Goal: Task Accomplishment & Management: Use online tool/utility

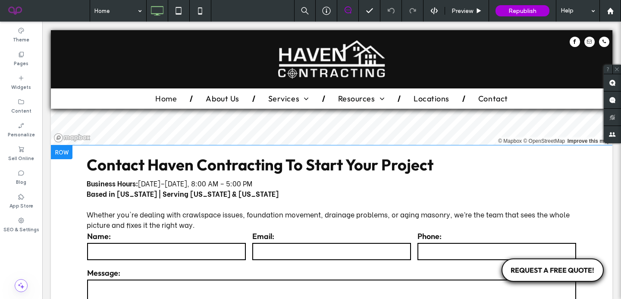
scroll to position [2746, 0]
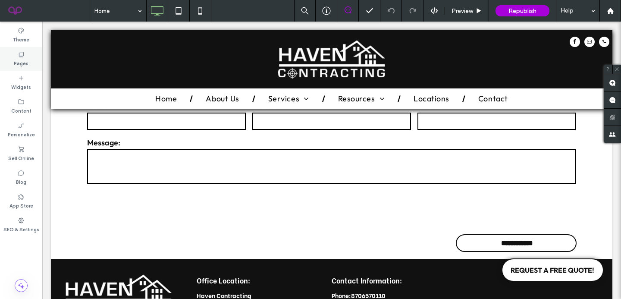
click at [13, 50] on div "Pages" at bounding box center [21, 59] width 42 height 24
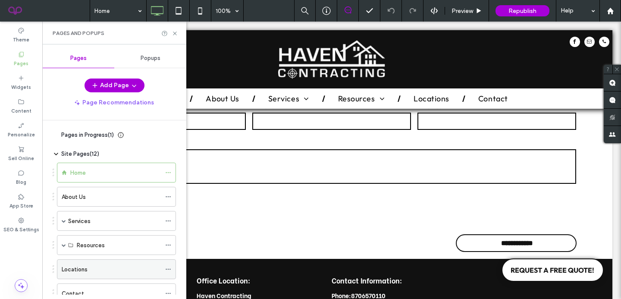
click at [115, 268] on div "Locations" at bounding box center [111, 269] width 99 height 9
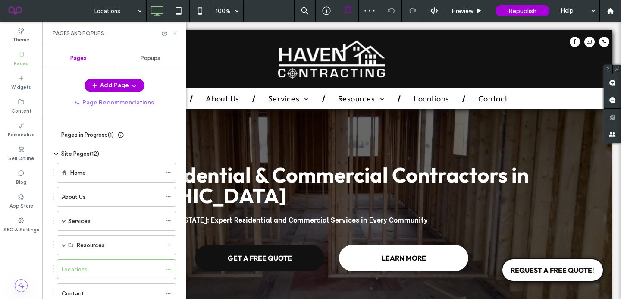
click at [175, 31] on icon at bounding box center [175, 33] width 6 height 6
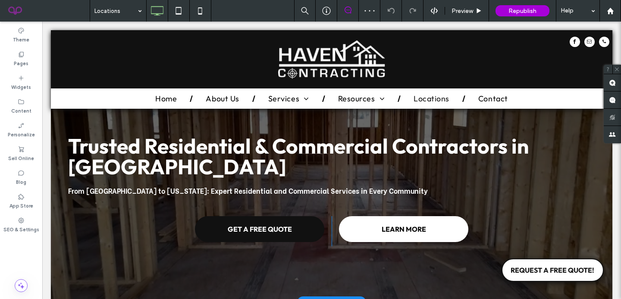
scroll to position [47, 0]
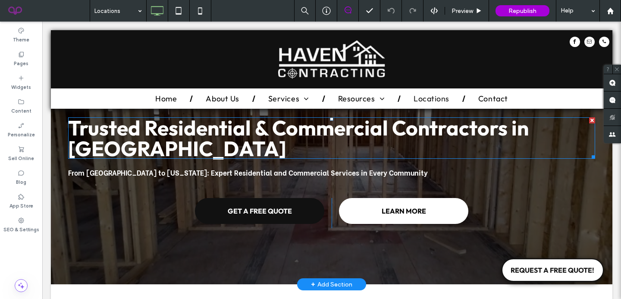
click at [310, 141] on h1 "Trusted Residential & Commercial Contractors in Batesville" at bounding box center [331, 137] width 527 height 41
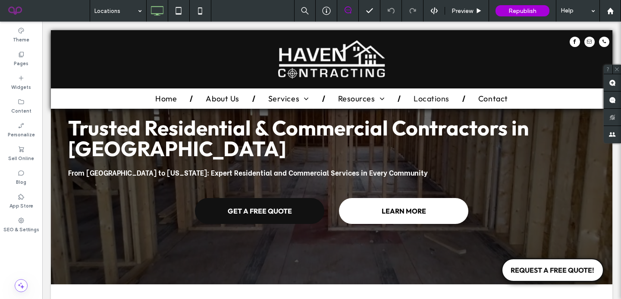
type input "******"
type input "**"
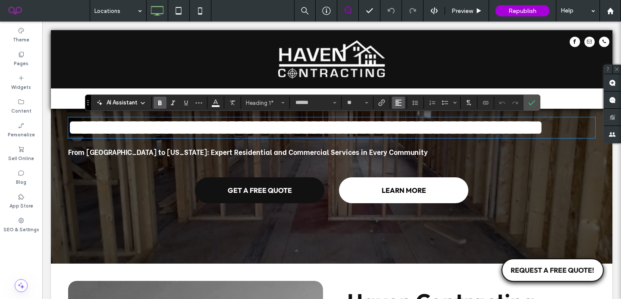
click at [397, 106] on icon "Alignment" at bounding box center [398, 102] width 7 height 7
click at [408, 133] on label "ui.textEditor.alignment.center" at bounding box center [407, 129] width 30 height 13
click at [355, 158] on div "From Batesville to Missouri: Expert Residential and Commercial Services in Ever…" at bounding box center [331, 152] width 527 height 12
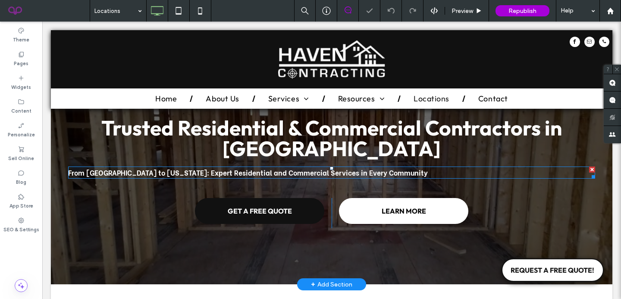
click at [353, 173] on span "From Batesville to Missouri: Expert Residential and Commercial Services in Ever…" at bounding box center [248, 172] width 360 height 10
type input "**********"
type input "**"
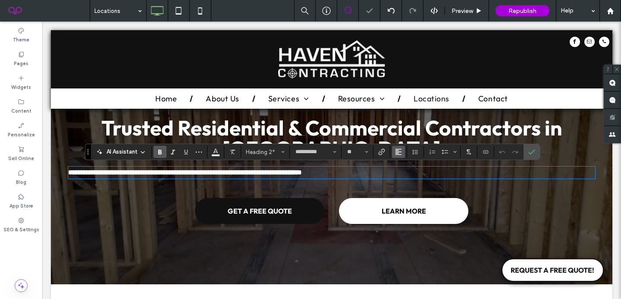
click at [402, 151] on button "Alignment" at bounding box center [398, 152] width 13 height 12
click at [412, 175] on div "ui.textEditor.alignment.center" at bounding box center [407, 178] width 11 height 7
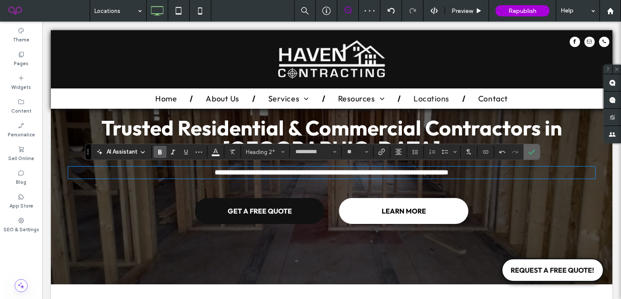
click at [533, 151] on icon "Confirm" at bounding box center [532, 151] width 7 height 7
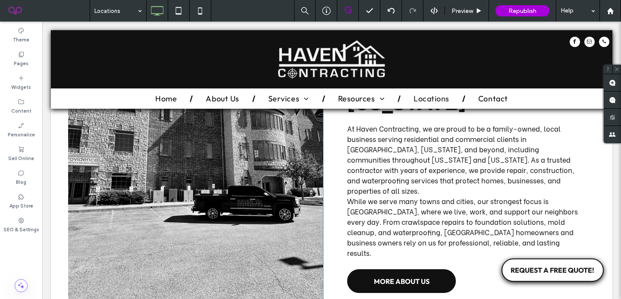
scroll to position [353, 0]
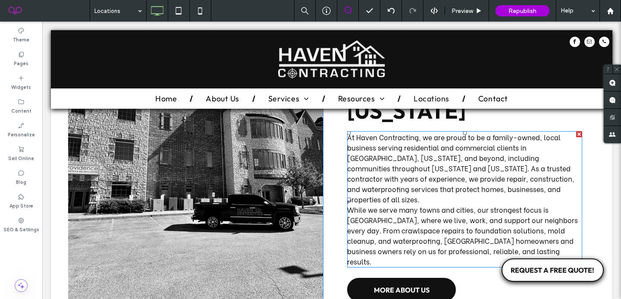
click at [486, 162] on span "At Haven Contracting, we are proud to be a family-owned, local business serving…" at bounding box center [460, 168] width 227 height 72
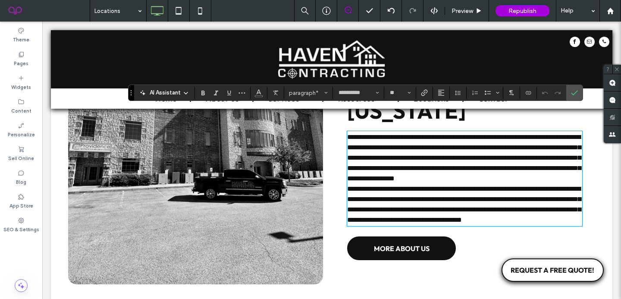
click at [507, 165] on p "**********" at bounding box center [464, 158] width 235 height 52
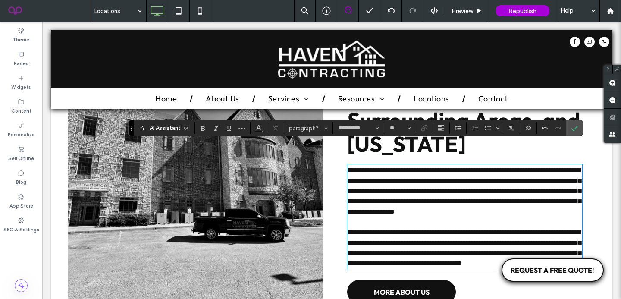
scroll to position [318, 0]
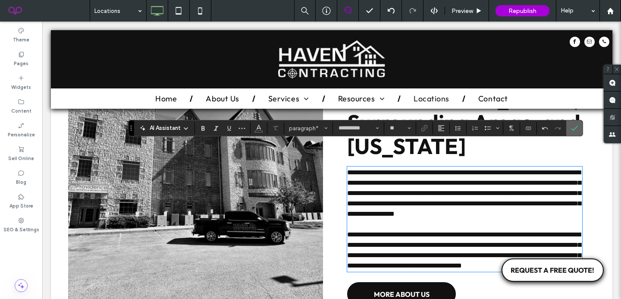
click at [573, 131] on icon "Confirm" at bounding box center [574, 128] width 7 height 7
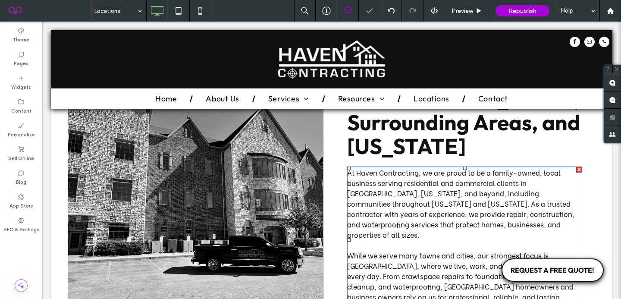
click at [425, 167] on span "At Haven Contracting, we are proud to be a family-owned, local business serving…" at bounding box center [460, 203] width 227 height 72
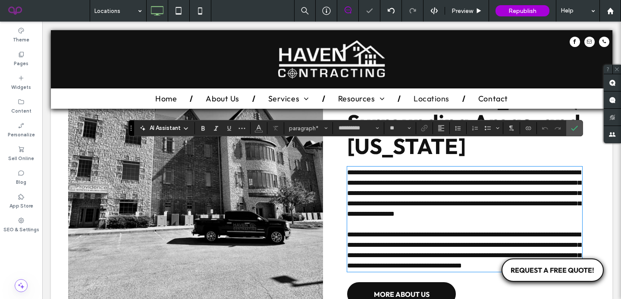
click at [415, 169] on span "**********" at bounding box center [464, 193] width 234 height 48
drag, startPoint x: 418, startPoint y: 151, endPoint x: 357, endPoint y: 154, distance: 60.9
click at [357, 169] on span "**********" at bounding box center [464, 193] width 234 height 48
click at [424, 128] on use "Link" at bounding box center [424, 128] width 6 height 6
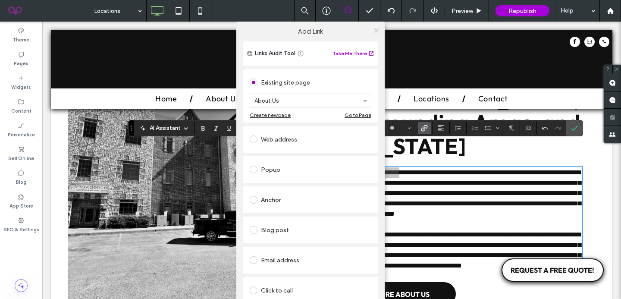
click at [373, 29] on icon at bounding box center [376, 30] width 6 height 6
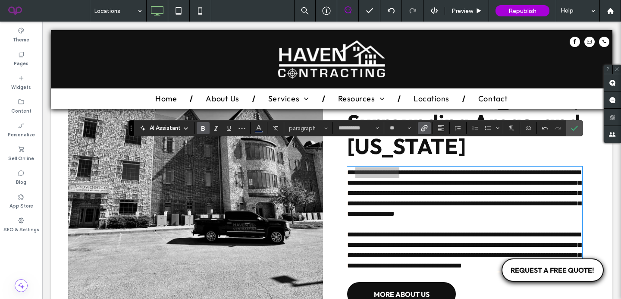
click at [205, 131] on icon "Bold" at bounding box center [203, 128] width 7 height 7
click at [215, 127] on icon "Italic" at bounding box center [216, 128] width 7 height 7
click at [221, 129] on label "Italic" at bounding box center [216, 128] width 13 height 12
click at [254, 129] on button "Color" at bounding box center [258, 128] width 13 height 12
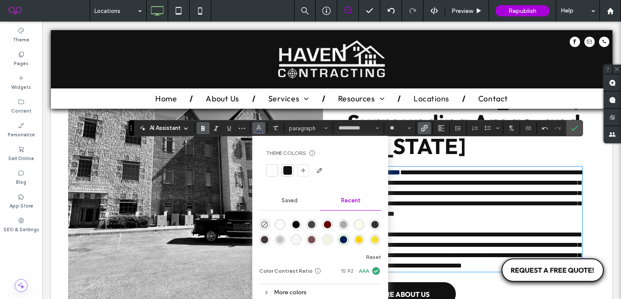
click at [286, 175] on div at bounding box center [288, 170] width 12 height 12
click at [575, 127] on icon "Confirm" at bounding box center [574, 128] width 7 height 7
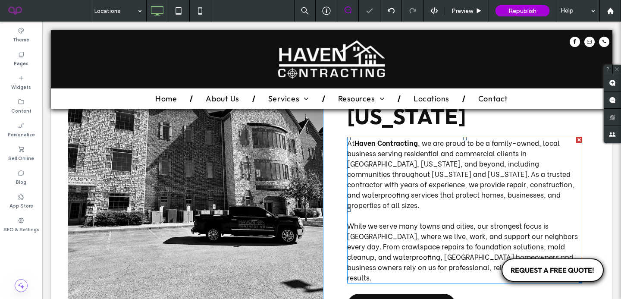
scroll to position [343, 0]
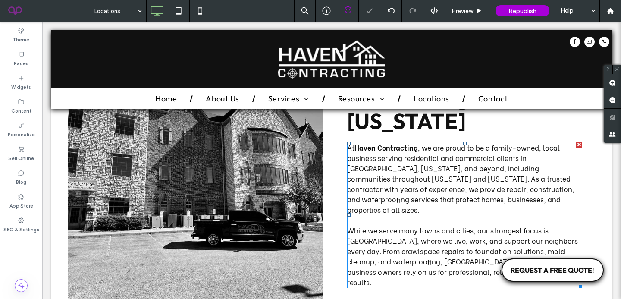
click at [410, 142] on strong "Haven Contracting" at bounding box center [386, 147] width 63 height 10
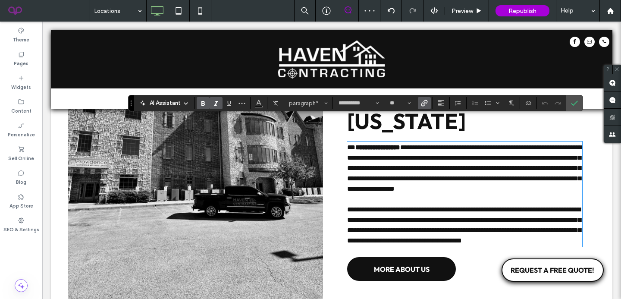
click at [219, 101] on icon "Italic" at bounding box center [216, 103] width 7 height 7
click at [574, 102] on icon "Confirm" at bounding box center [574, 103] width 7 height 7
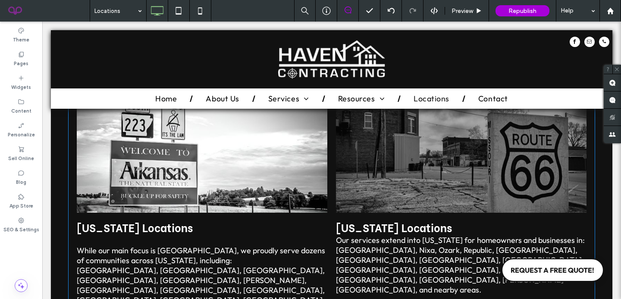
scroll to position [753, 0]
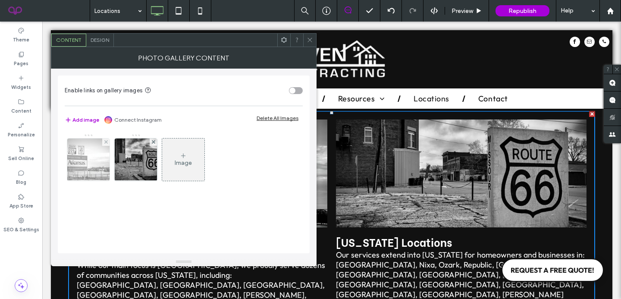
click at [94, 167] on img at bounding box center [88, 160] width 63 height 42
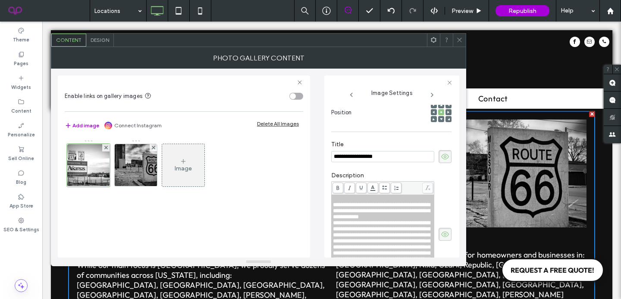
scroll to position [126, 0]
click at [405, 219] on div "**********" at bounding box center [383, 210] width 100 height 18
click at [334, 205] on span "**********" at bounding box center [381, 210] width 97 height 18
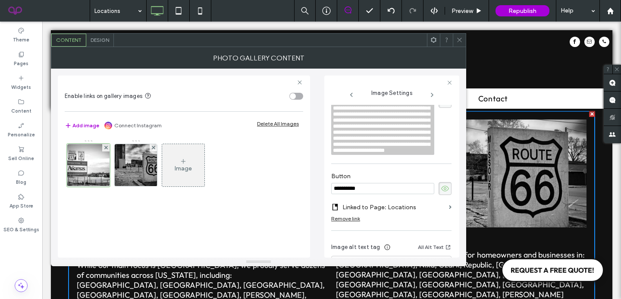
scroll to position [296, 0]
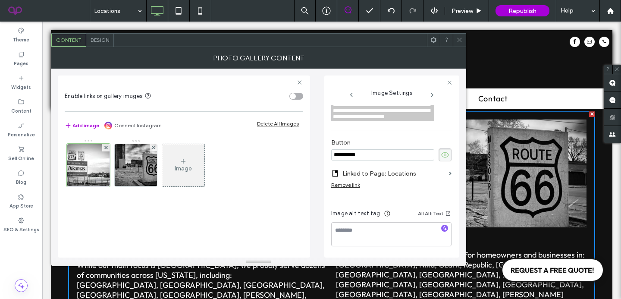
click at [406, 182] on label "Linked to Page: Locations" at bounding box center [394, 174] width 103 height 16
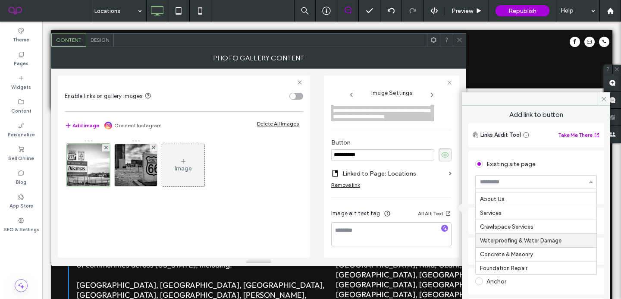
scroll to position [0, 0]
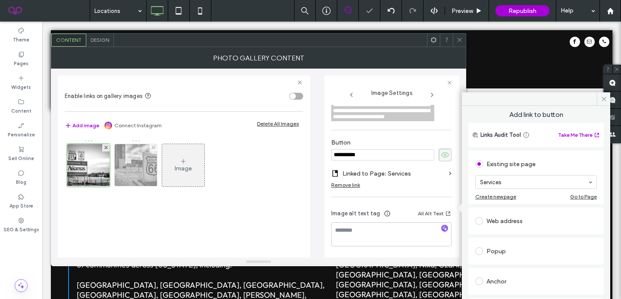
click at [142, 166] on img at bounding box center [135, 165] width 63 height 42
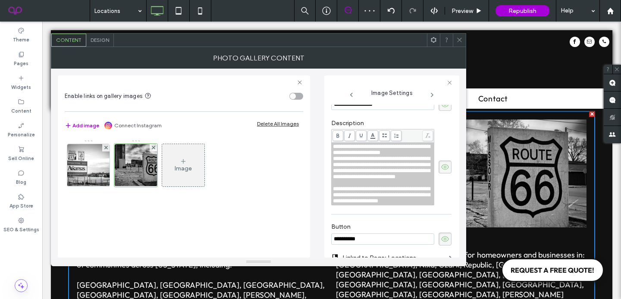
scroll to position [176, 0]
click at [412, 154] on div "**********" at bounding box center [383, 150] width 100 height 12
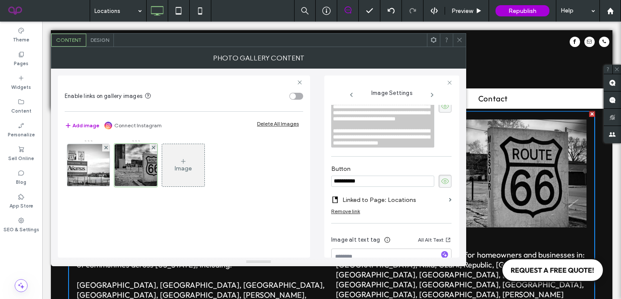
scroll to position [287, 0]
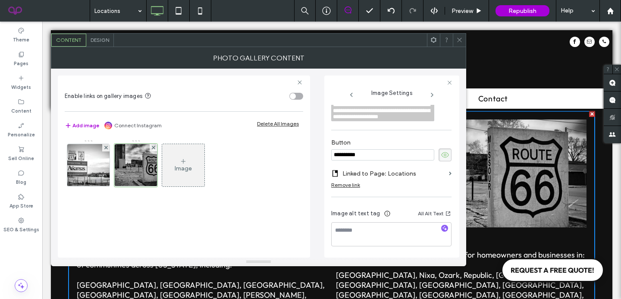
click at [381, 172] on label "Linked to Page: Locations" at bounding box center [394, 174] width 103 height 16
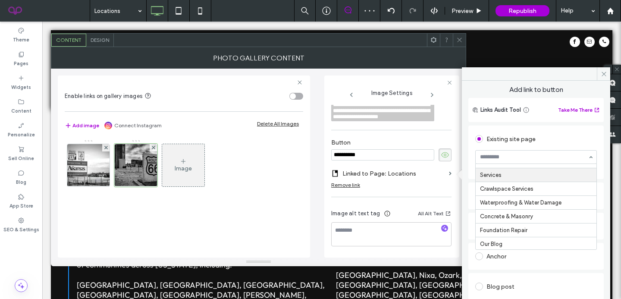
scroll to position [0, 0]
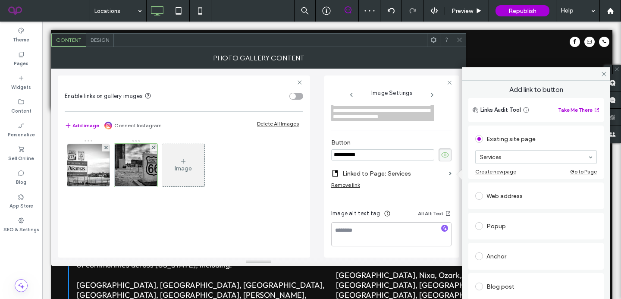
click at [460, 43] on span at bounding box center [460, 40] width 6 height 13
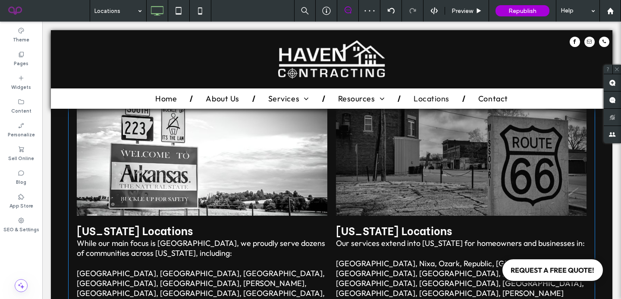
scroll to position [768, 0]
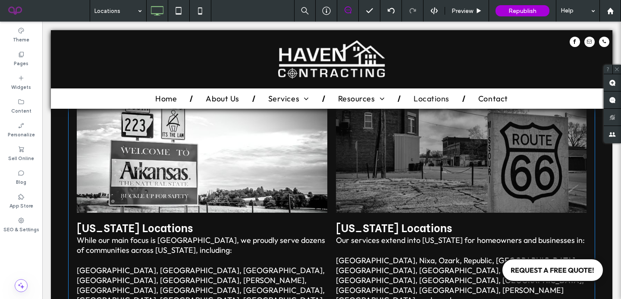
click at [375, 255] on p "Springfield, Nixa, Ozark, Republic, Battlefield, Branson, Hollister, Forsyth, K…" at bounding box center [461, 280] width 251 height 50
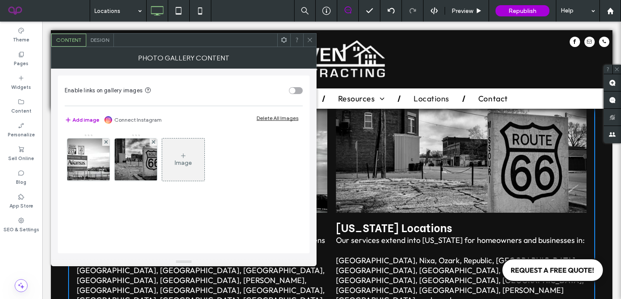
click at [99, 36] on div "Design" at bounding box center [100, 40] width 28 height 13
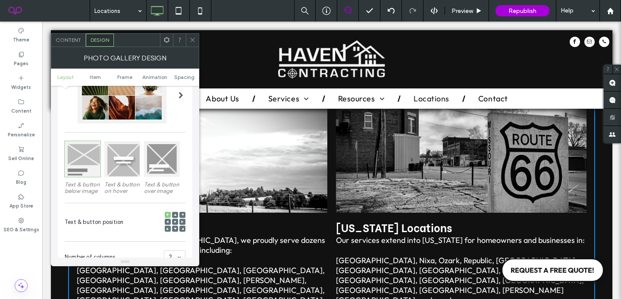
scroll to position [92, 0]
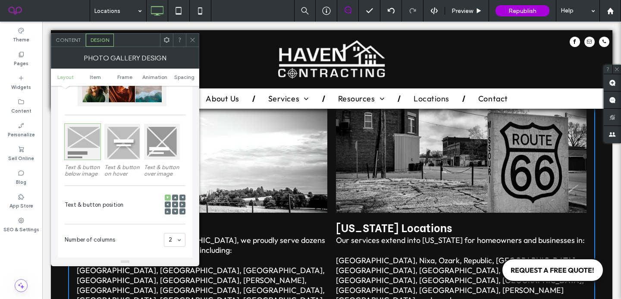
click at [176, 204] on icon at bounding box center [175, 204] width 3 height 3
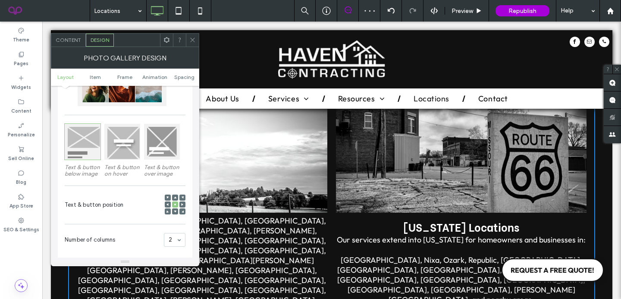
click at [194, 43] on span at bounding box center [192, 40] width 6 height 13
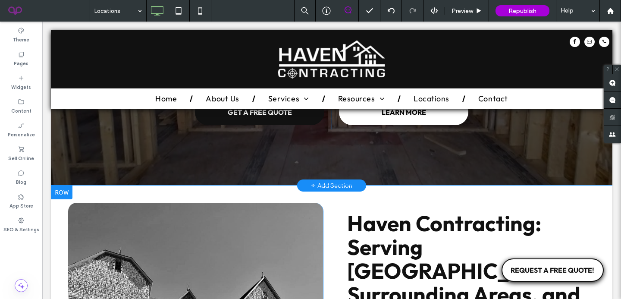
scroll to position [0, 0]
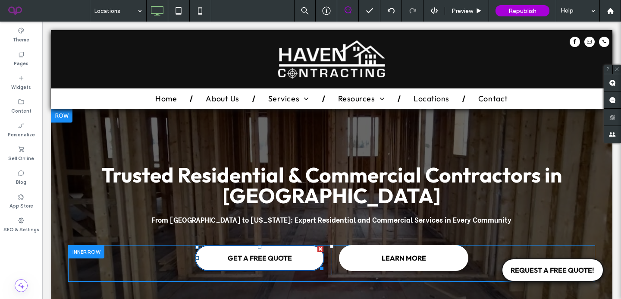
click at [274, 263] on span "GET A FREE QUOTE" at bounding box center [260, 257] width 70 height 17
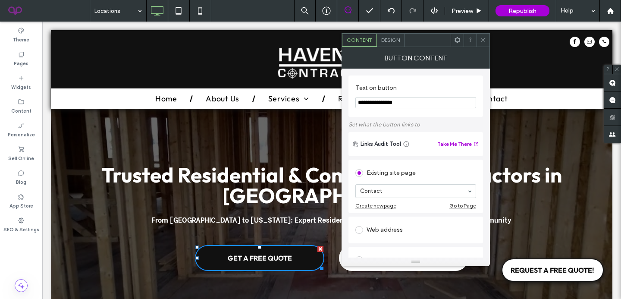
click at [486, 37] on icon at bounding box center [483, 40] width 6 height 6
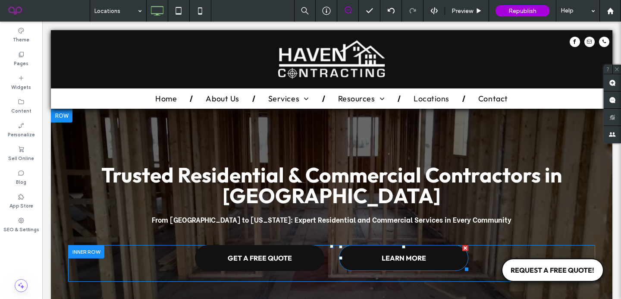
click at [417, 258] on span "LEARN MORE" at bounding box center [404, 257] width 50 height 17
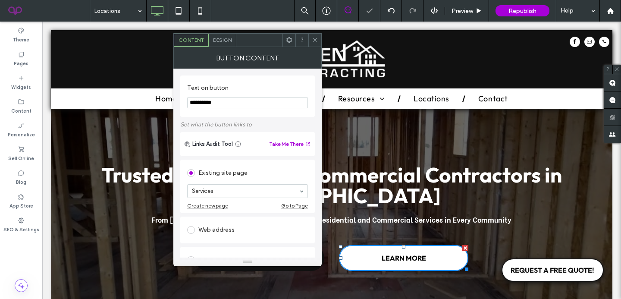
click at [315, 41] on icon at bounding box center [315, 40] width 6 height 6
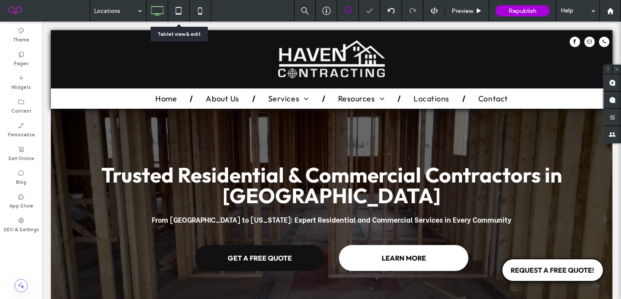
click at [183, 9] on icon at bounding box center [178, 10] width 17 height 17
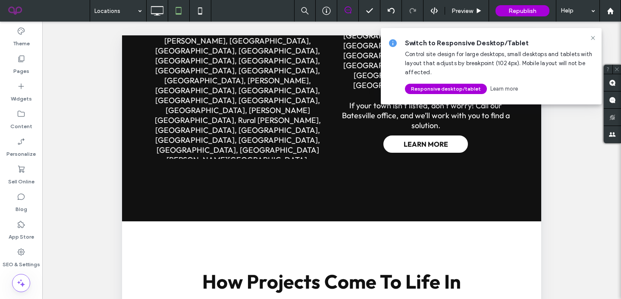
scroll to position [1131, 0]
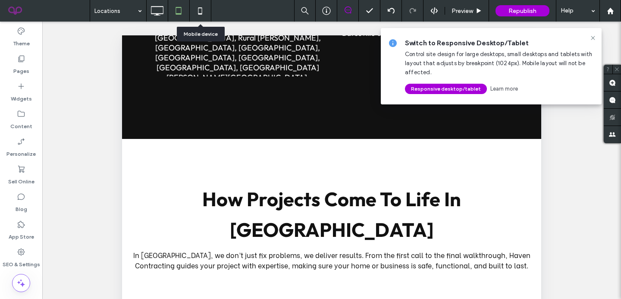
click at [200, 12] on icon at bounding box center [200, 10] width 17 height 17
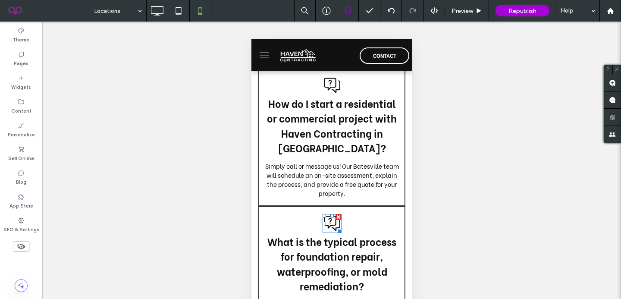
scroll to position [2361, 0]
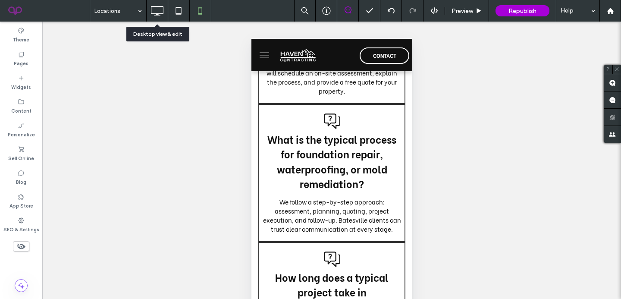
click at [156, 15] on icon at bounding box center [156, 10] width 17 height 17
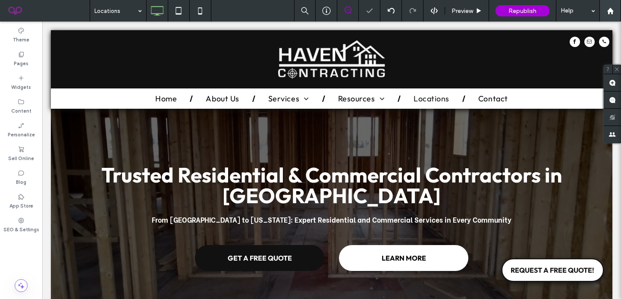
scroll to position [0, 0]
click at [613, 13] on icon at bounding box center [610, 10] width 7 height 7
